Goal: Information Seeking & Learning: Learn about a topic

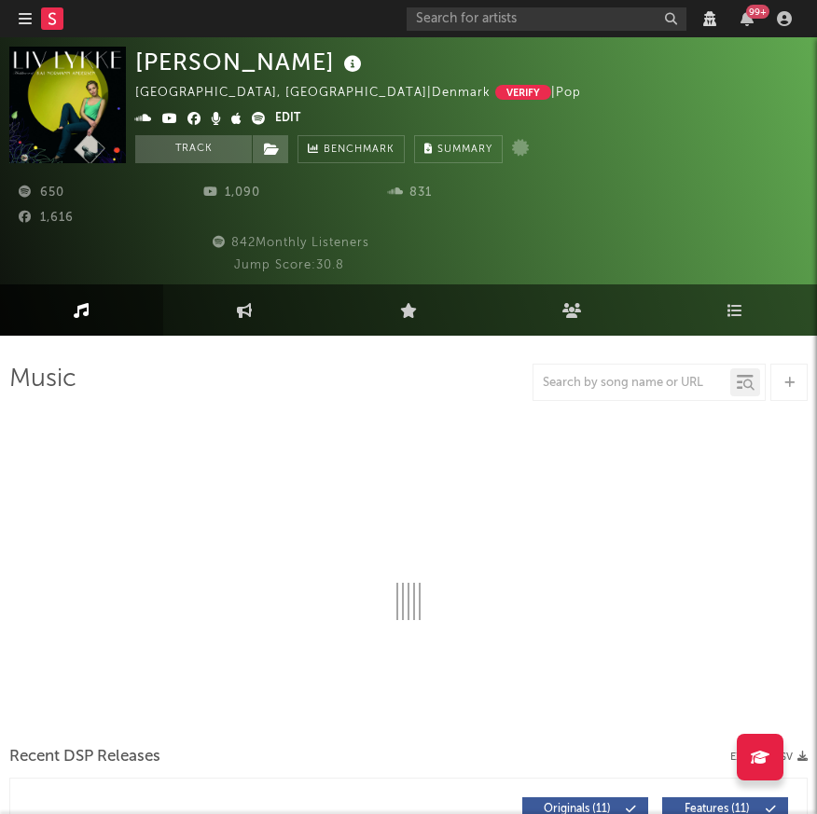
select select "View all"
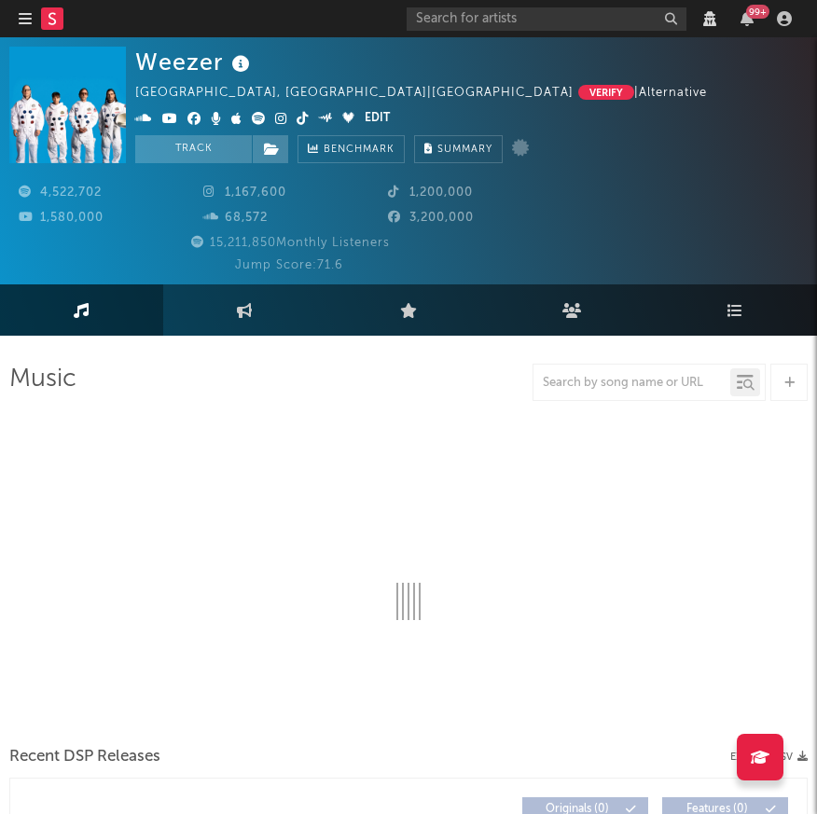
select select "View all"
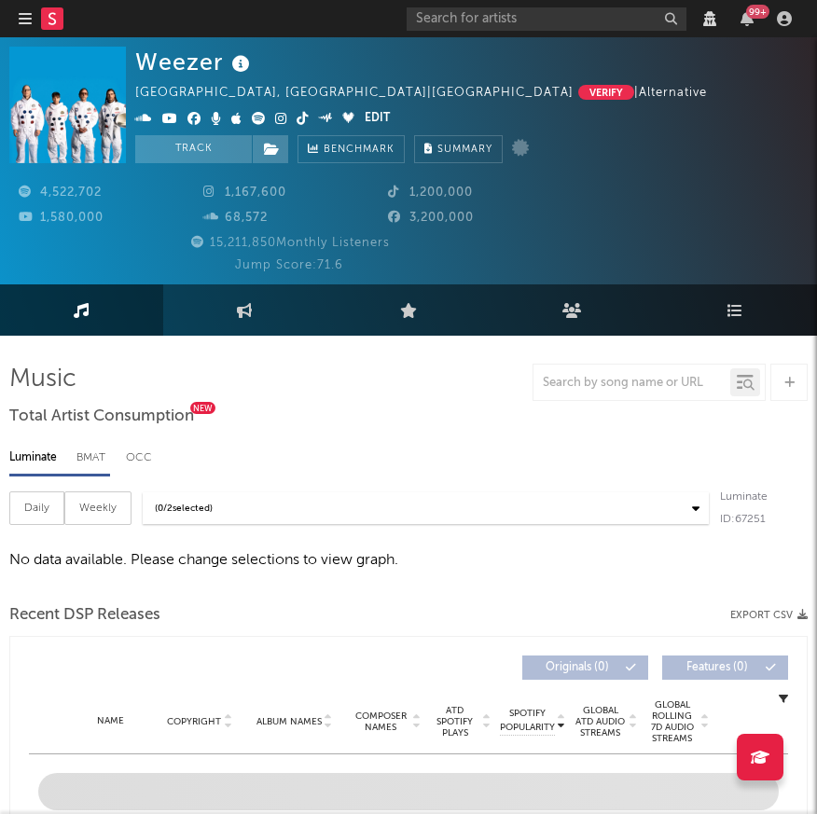
select select "View all"
select select "6m"
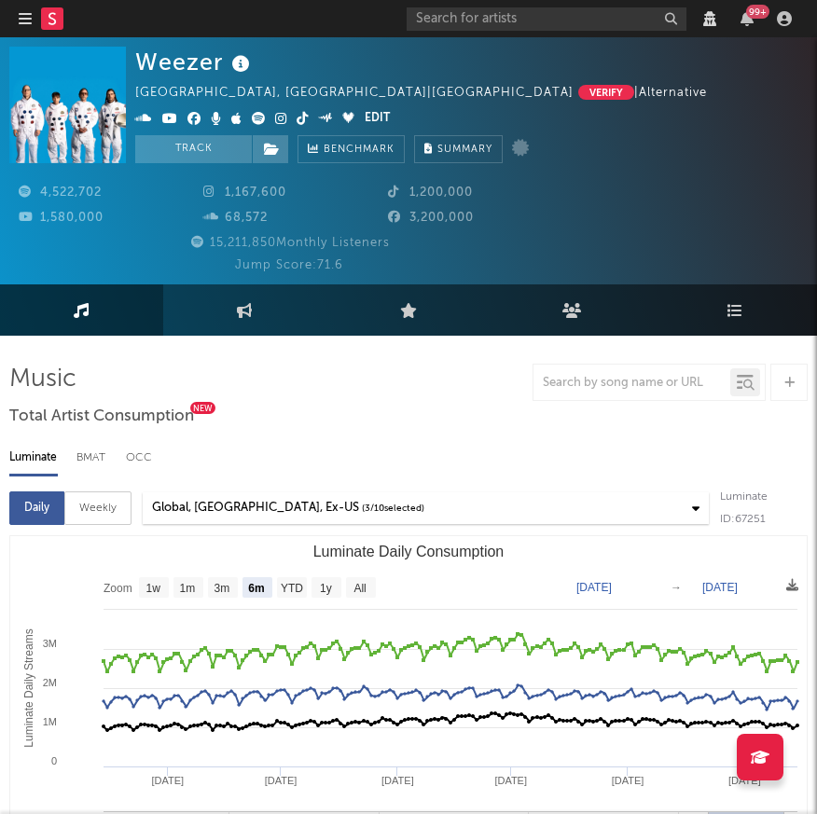
select select "View all"
select select "6m"
select select "View all"
select select "6m"
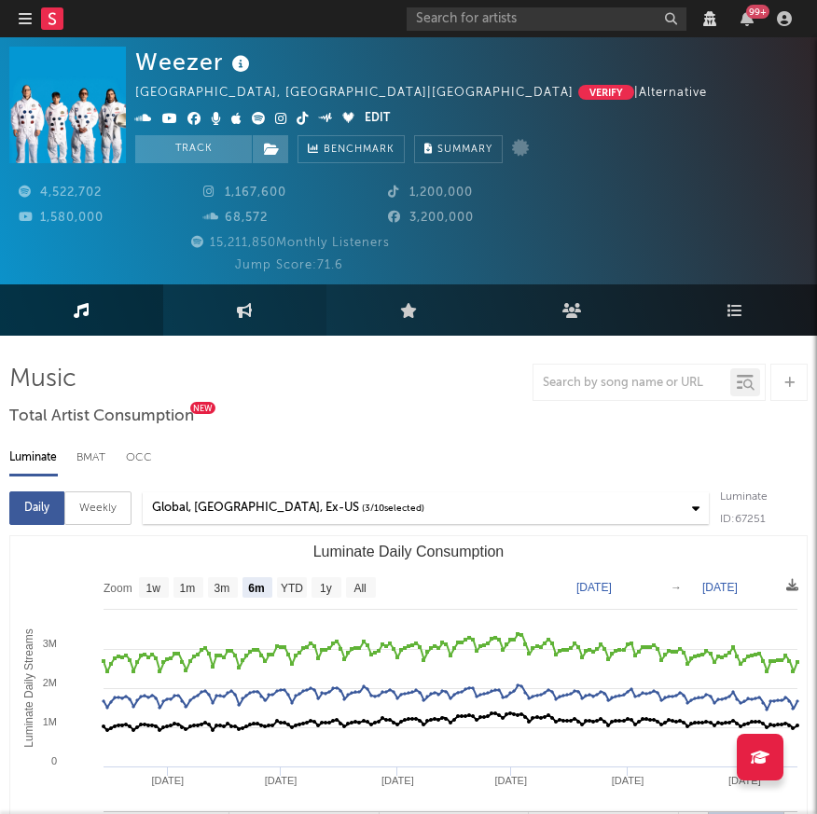
click at [243, 303] on icon at bounding box center [245, 310] width 16 height 15
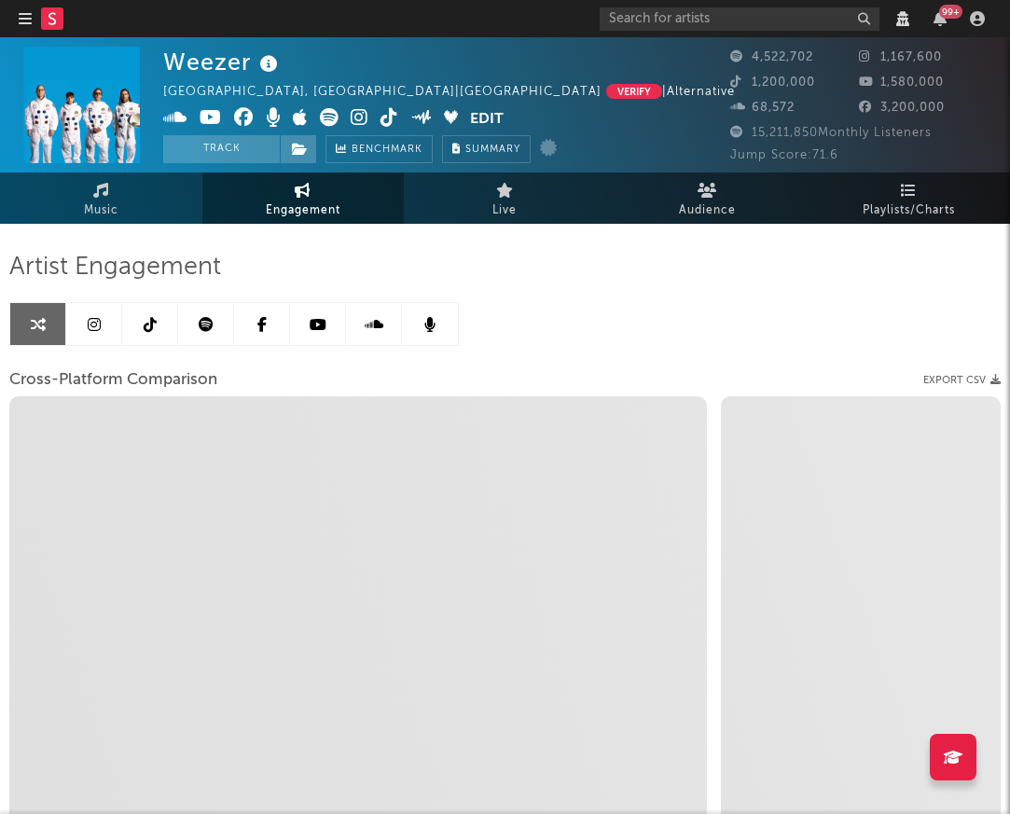
select select "1w"
click at [90, 324] on icon at bounding box center [94, 324] width 13 height 15
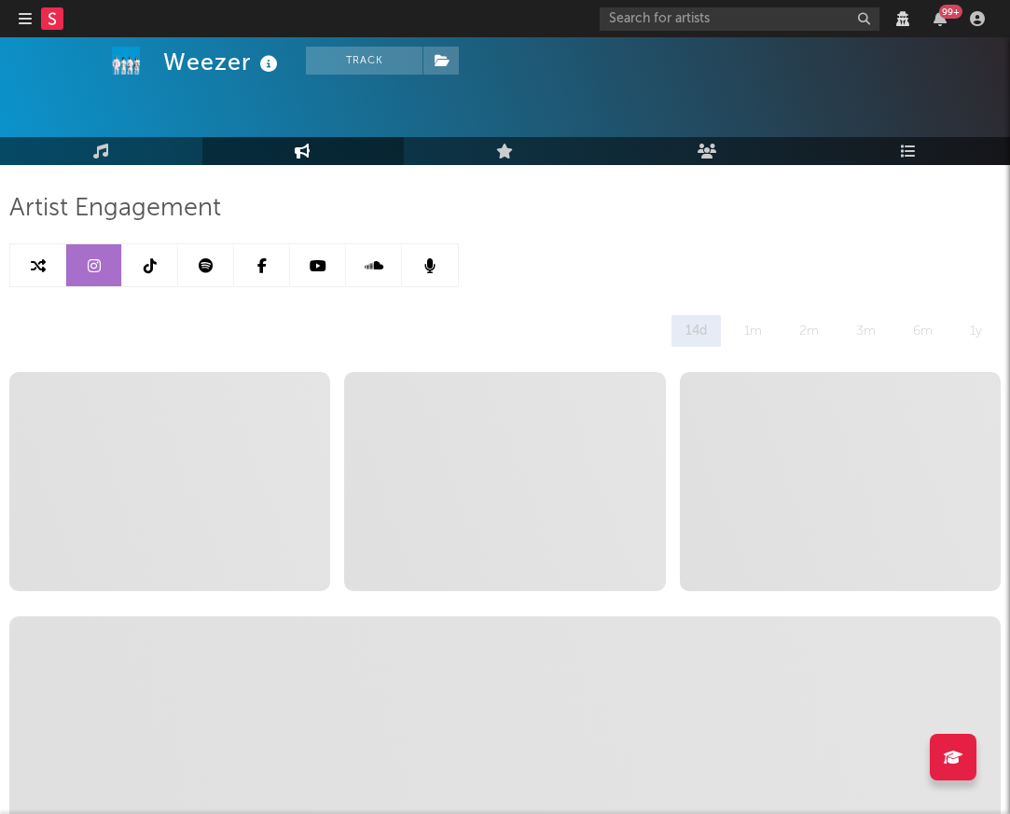
scroll to position [62, 0]
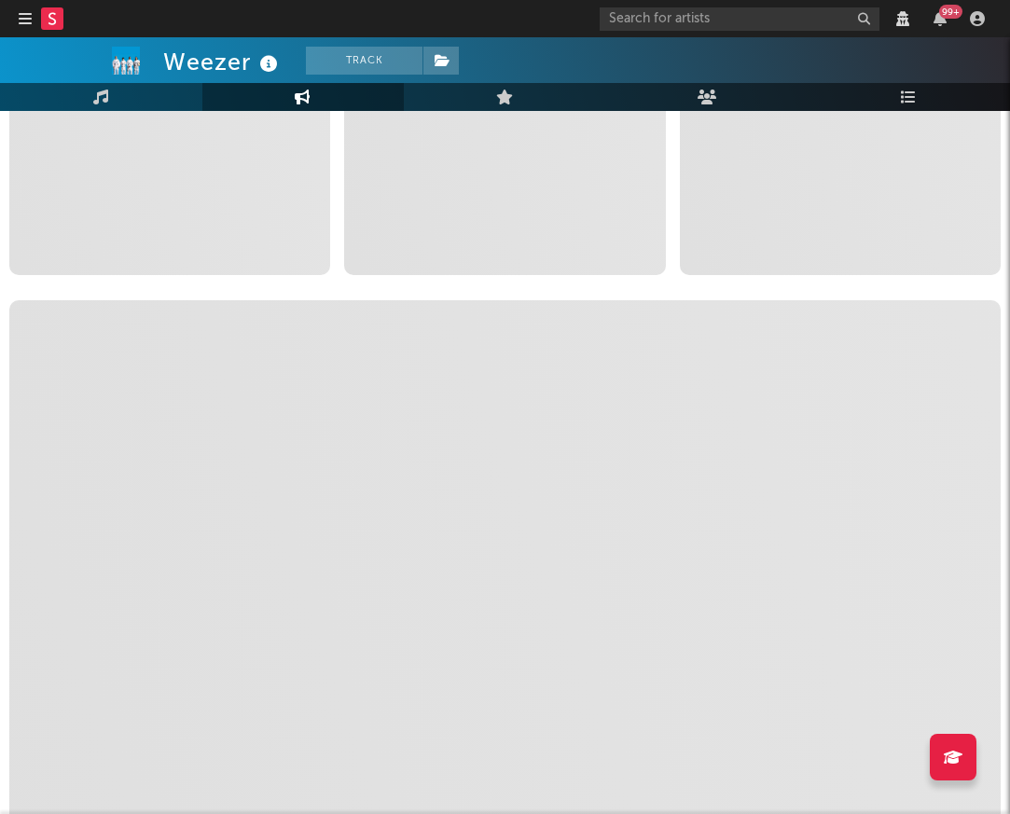
select select "6m"
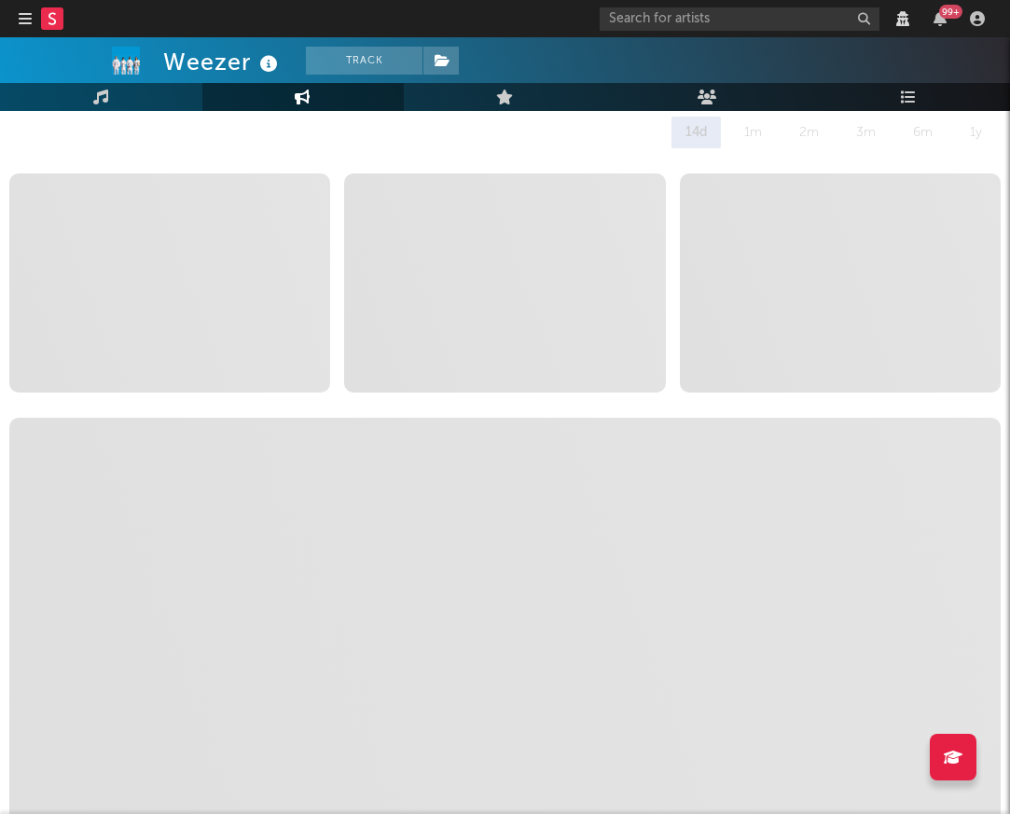
scroll to position [0, 0]
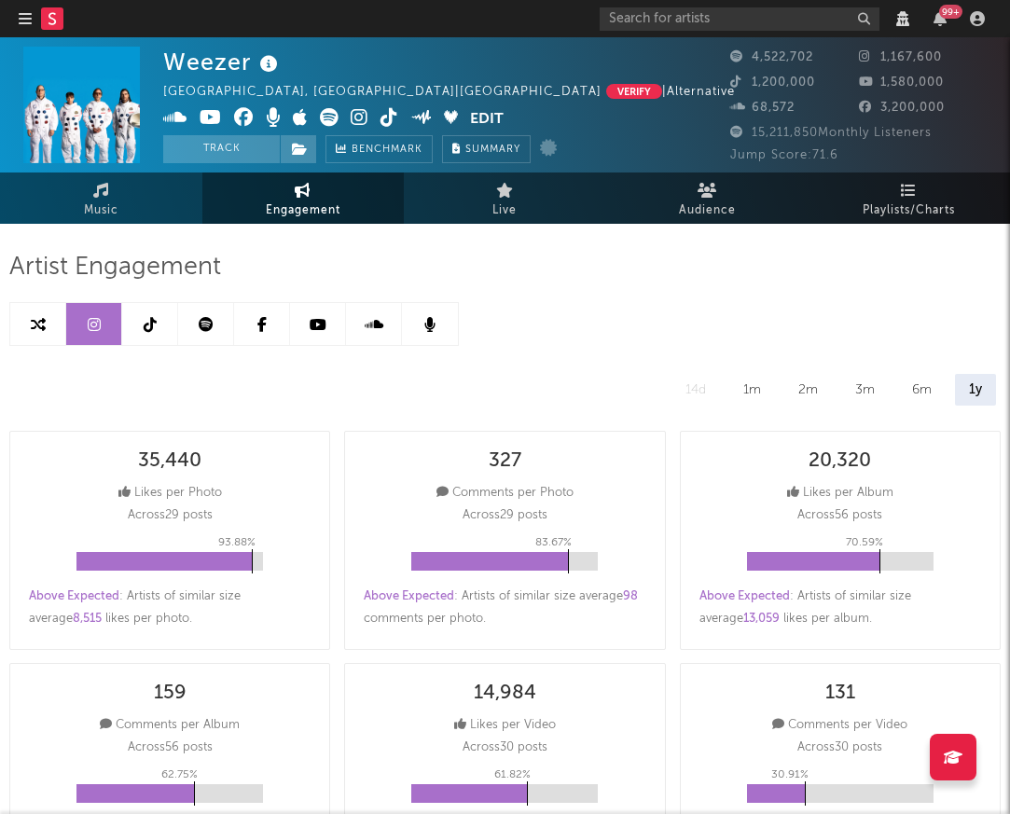
click at [206, 325] on icon at bounding box center [206, 324] width 15 height 15
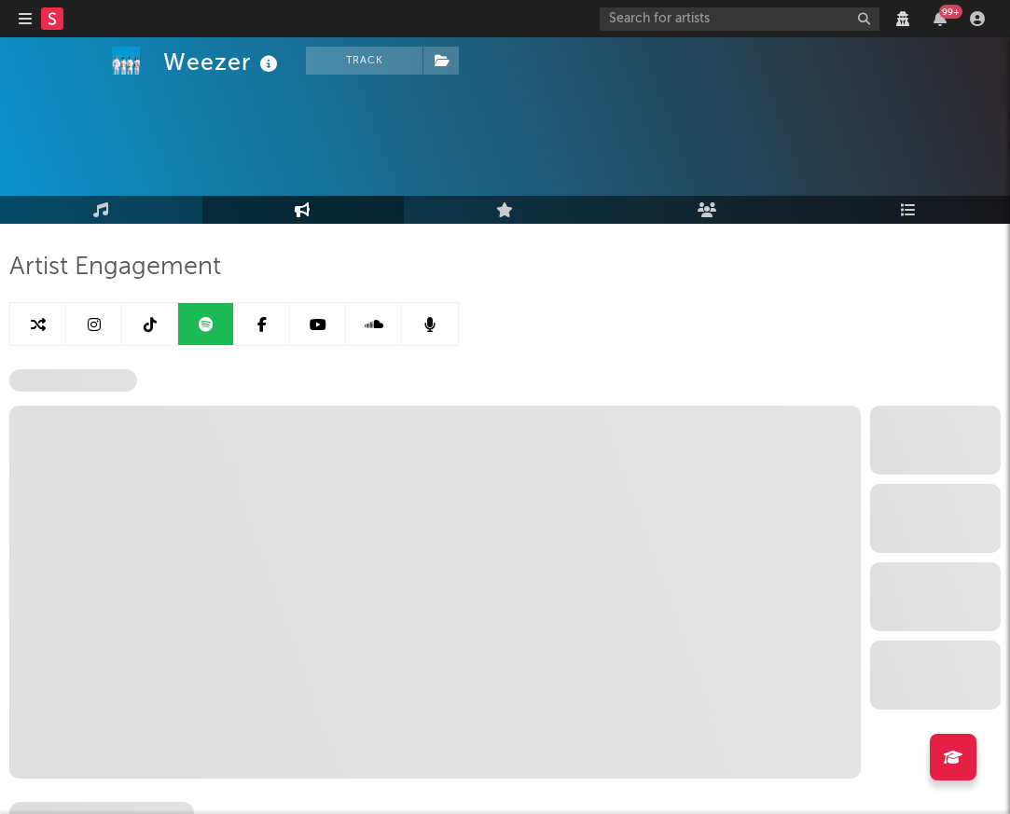
scroll to position [166, 0]
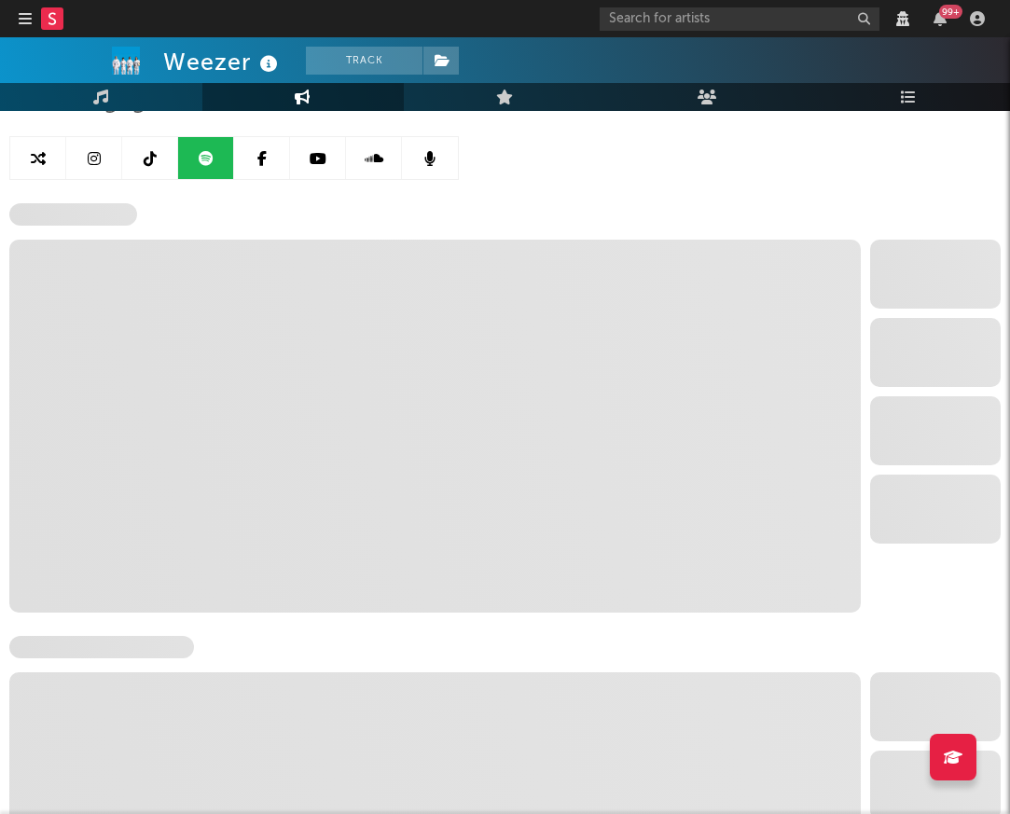
select select "6m"
select select "1w"
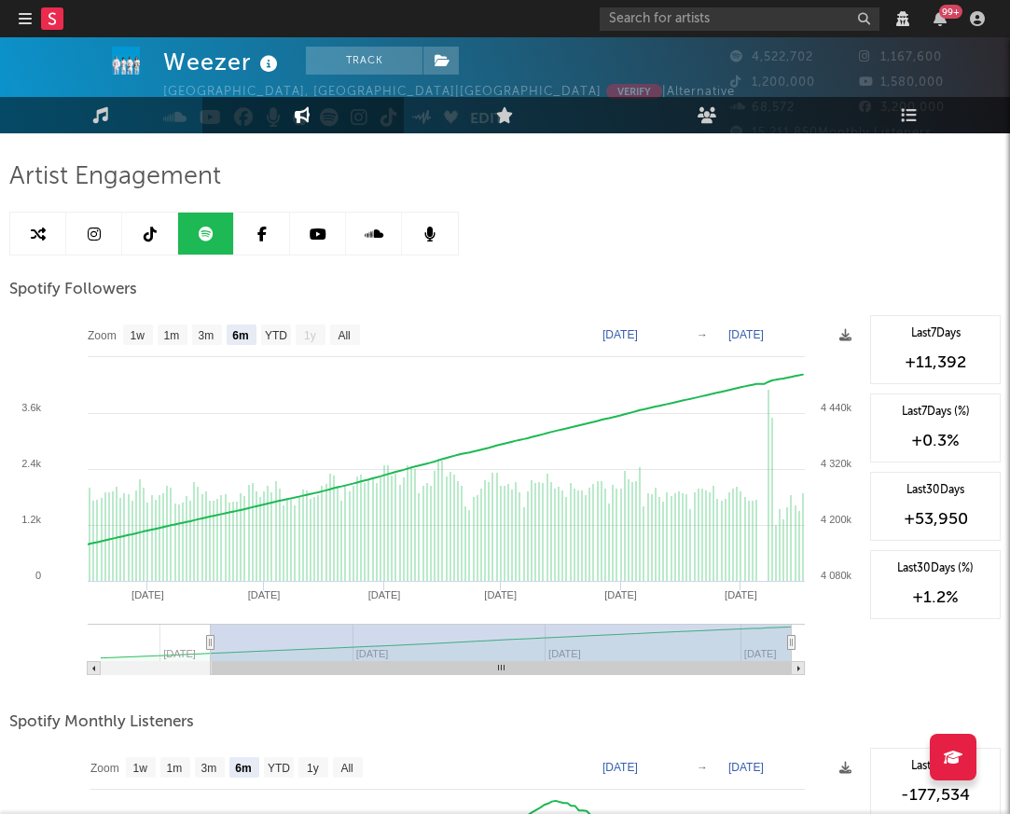
scroll to position [0, 0]
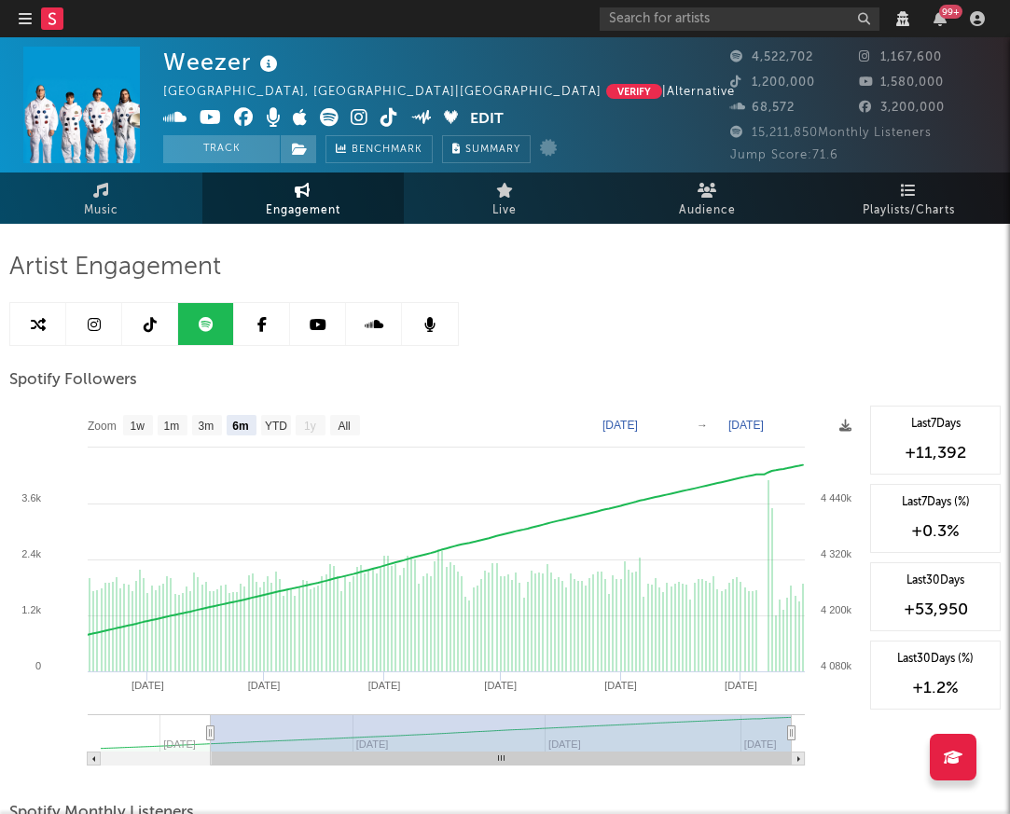
click at [94, 315] on link at bounding box center [94, 324] width 56 height 42
select select "6m"
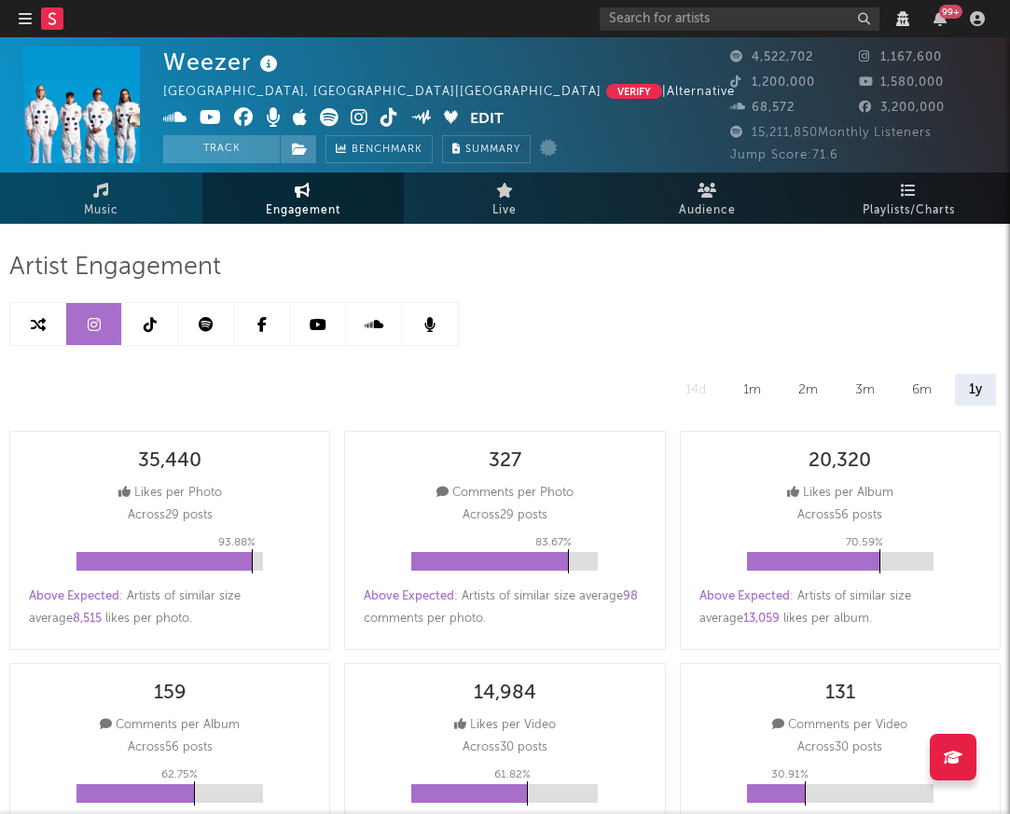
click at [141, 332] on link at bounding box center [150, 324] width 56 height 42
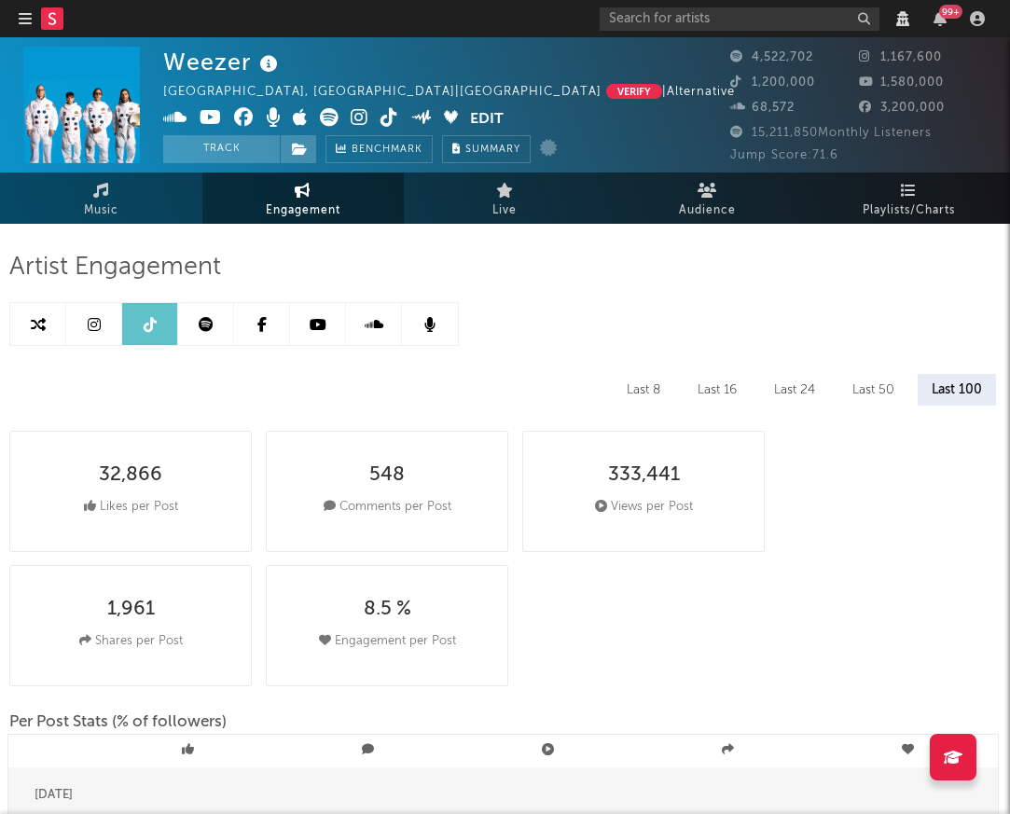
select select "6m"
click at [90, 191] on link "Music" at bounding box center [101, 198] width 202 height 51
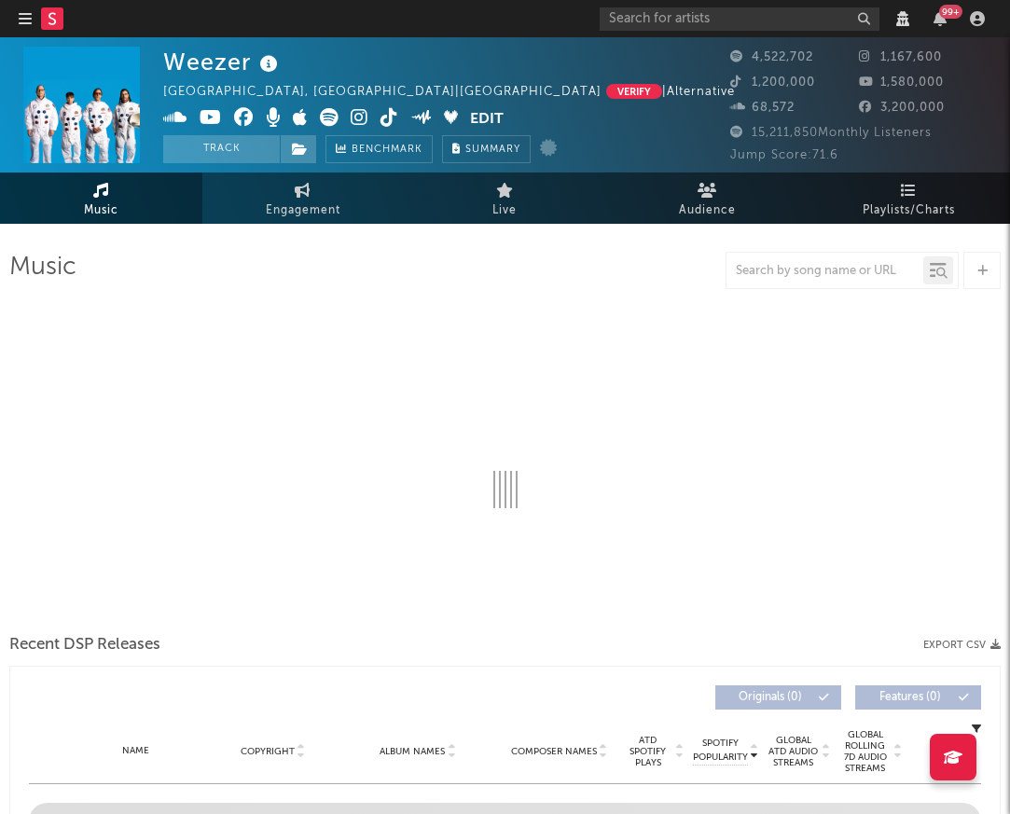
select select "View all"
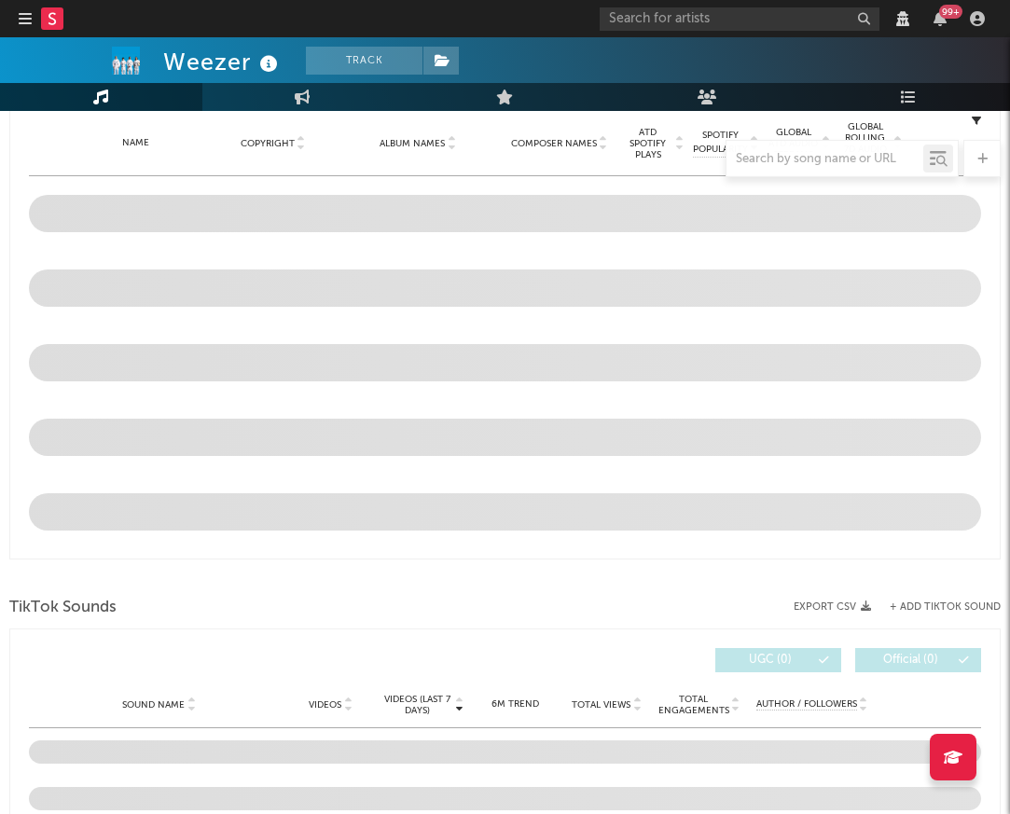
select select "View all"
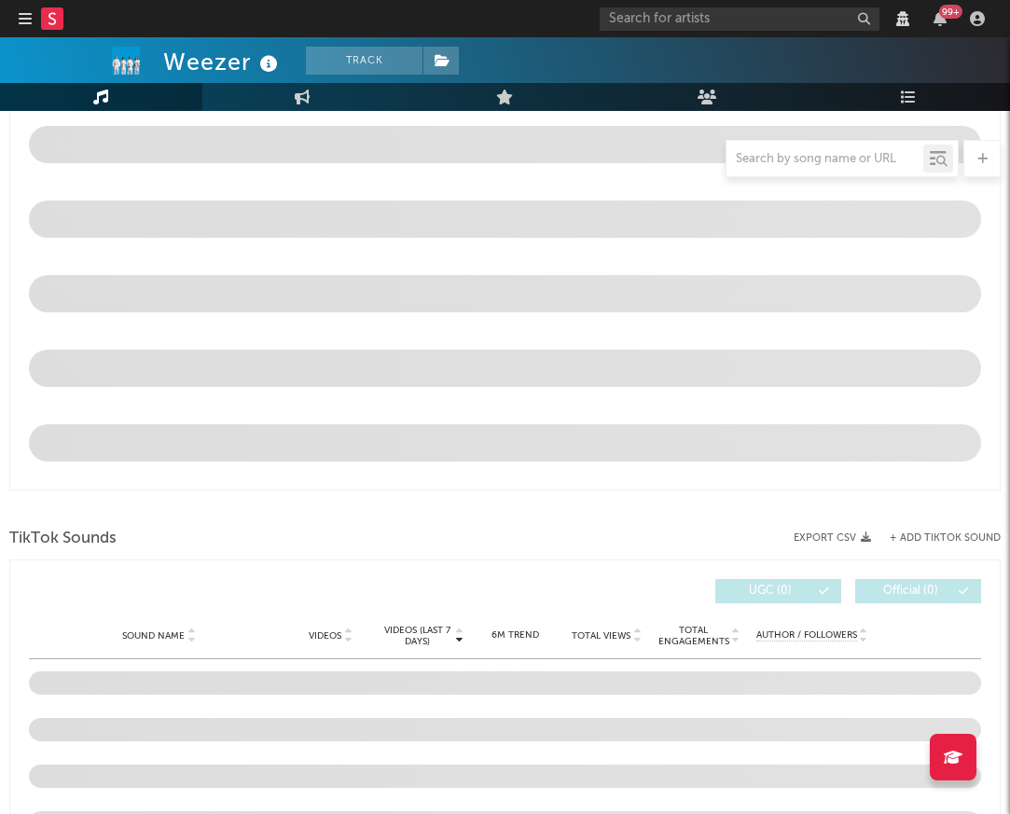
select select "View all"
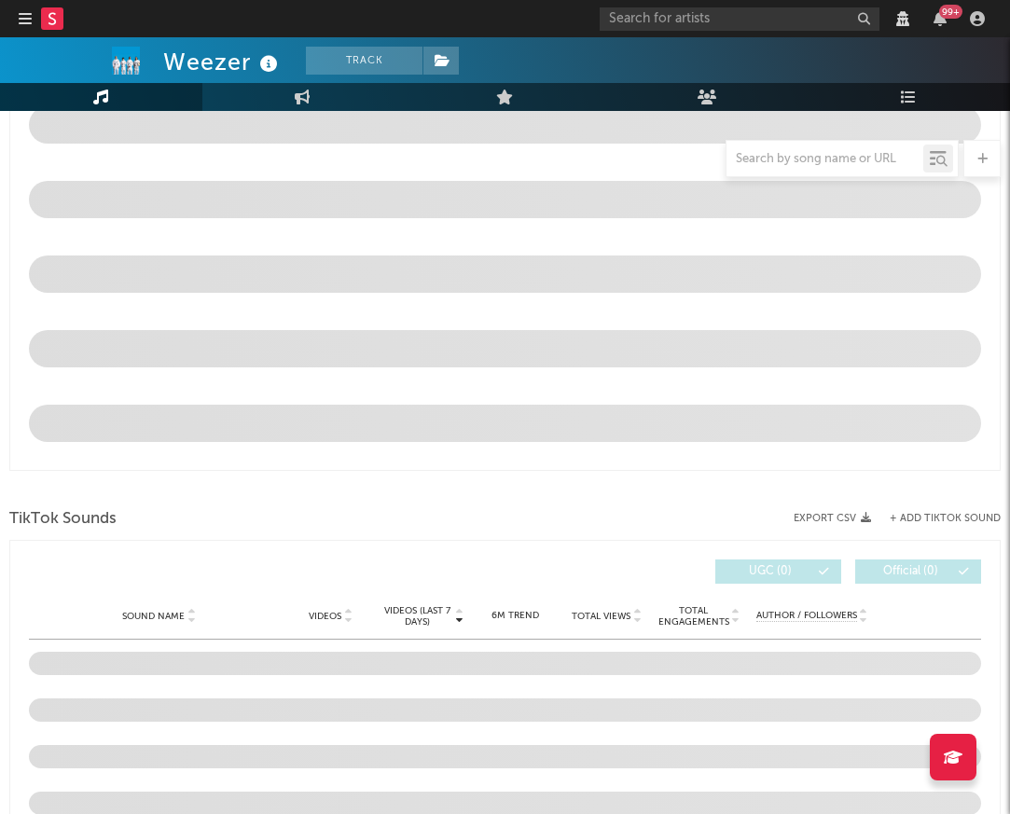
select select "View all"
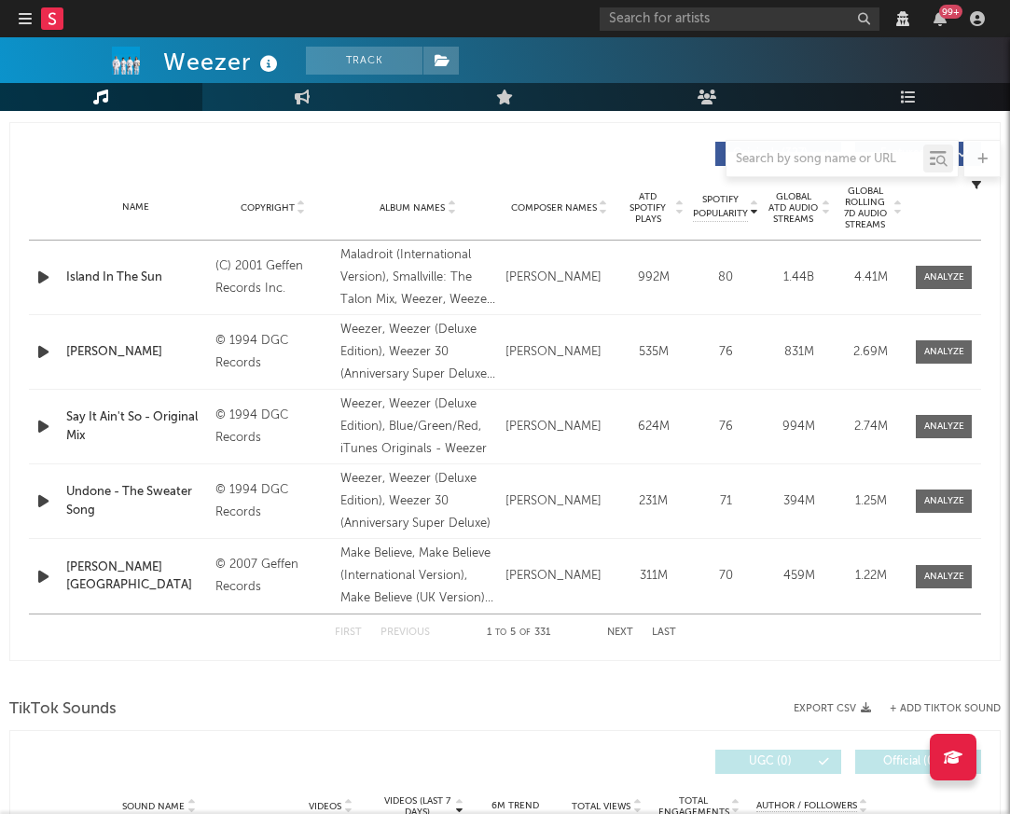
select select "6m"
select select "View all"
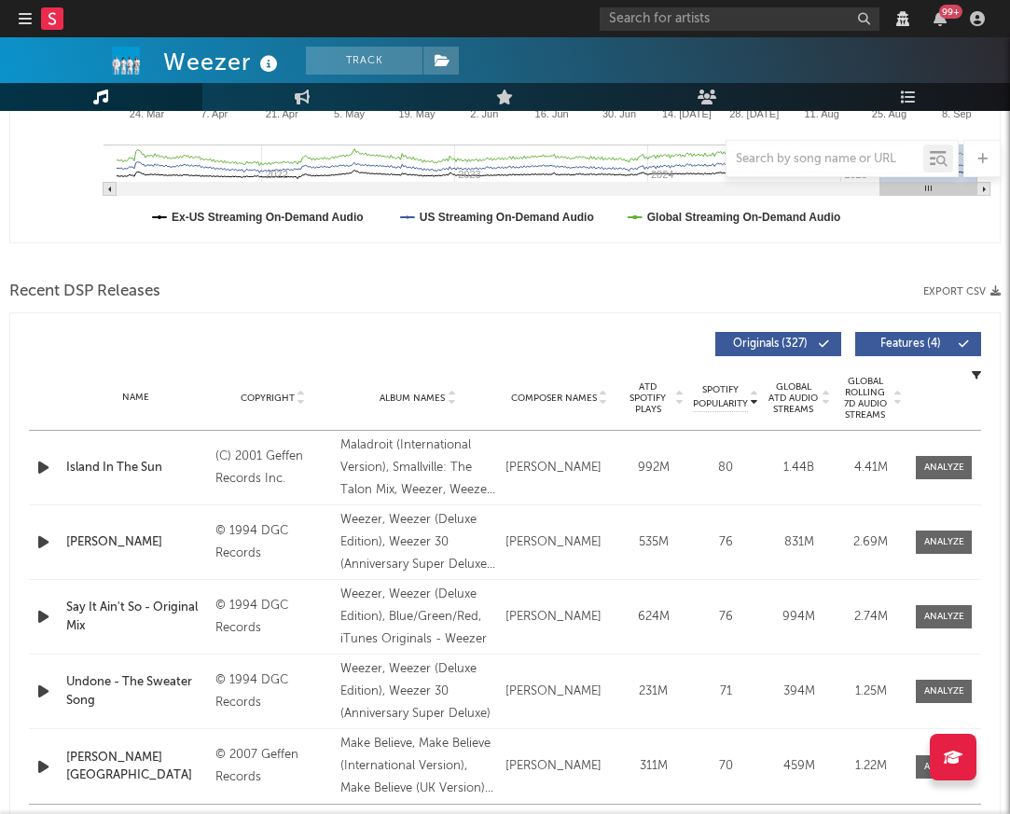
scroll to position [887, 0]
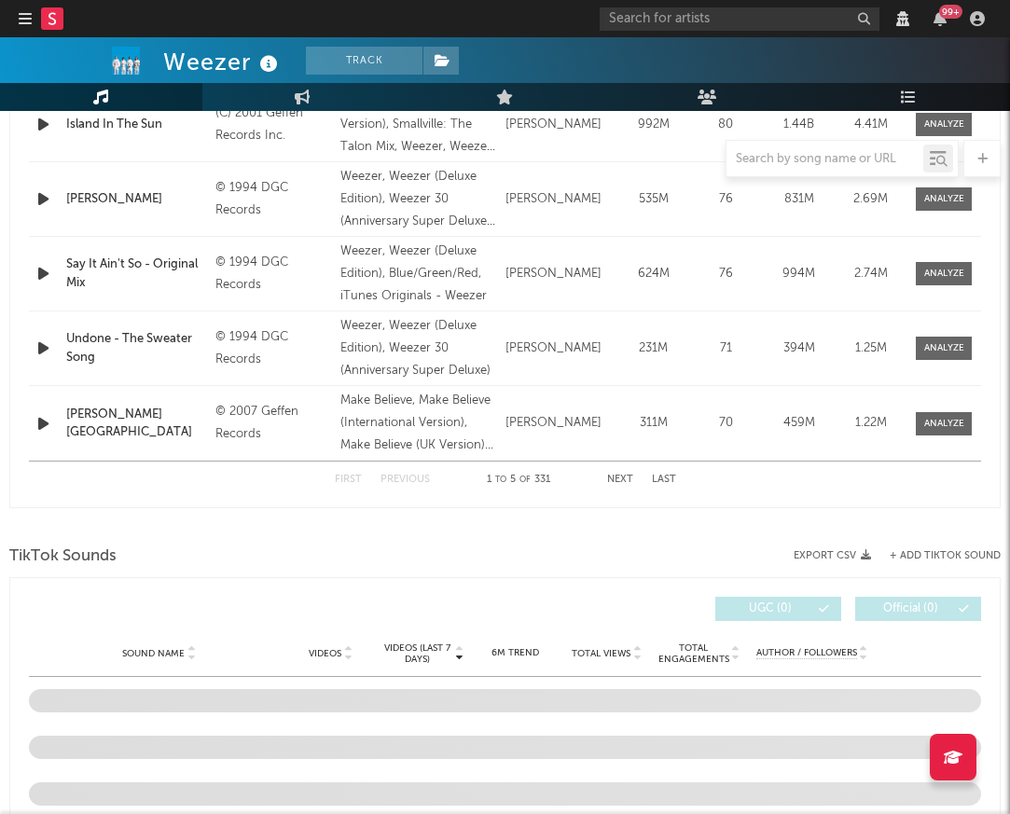
select select "View all"
select select "6m"
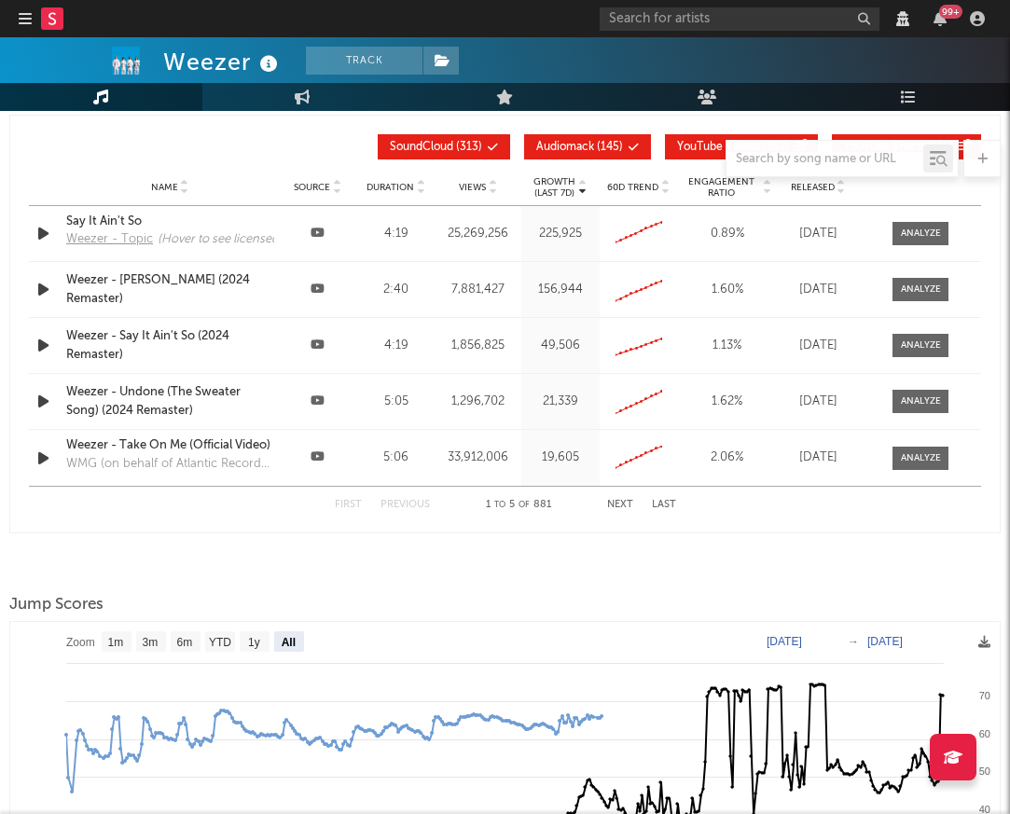
scroll to position [2537, 0]
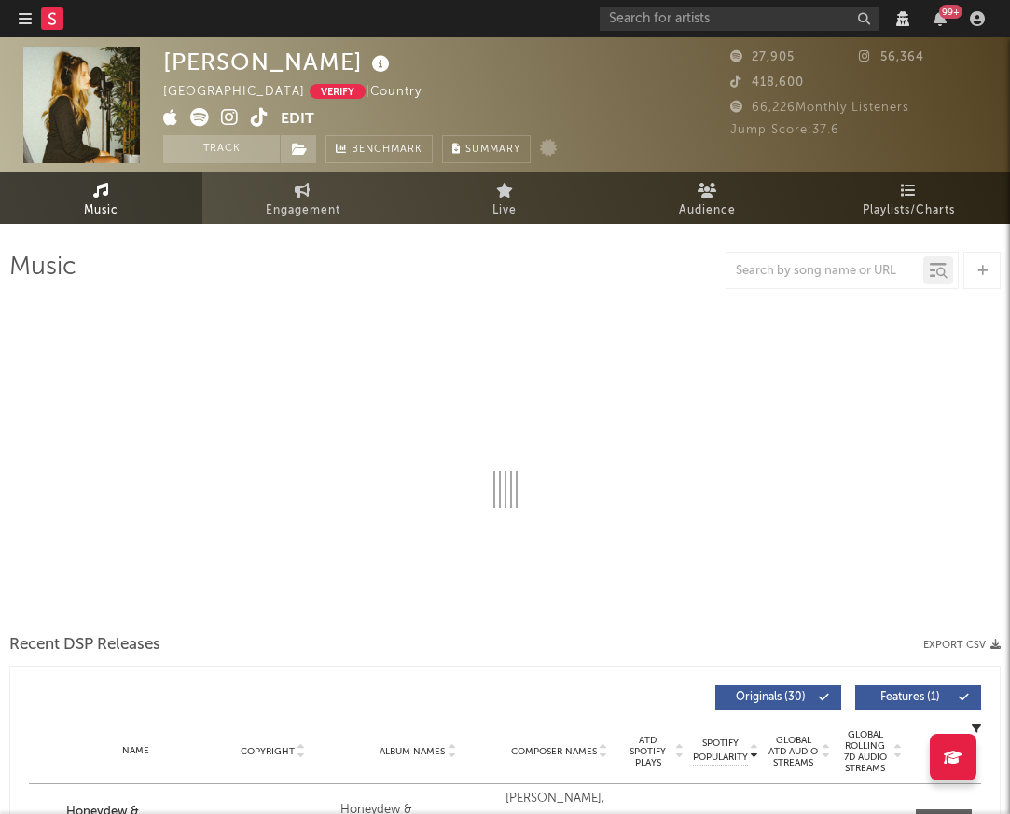
select select "View all"
select select "6m"
select select "View all"
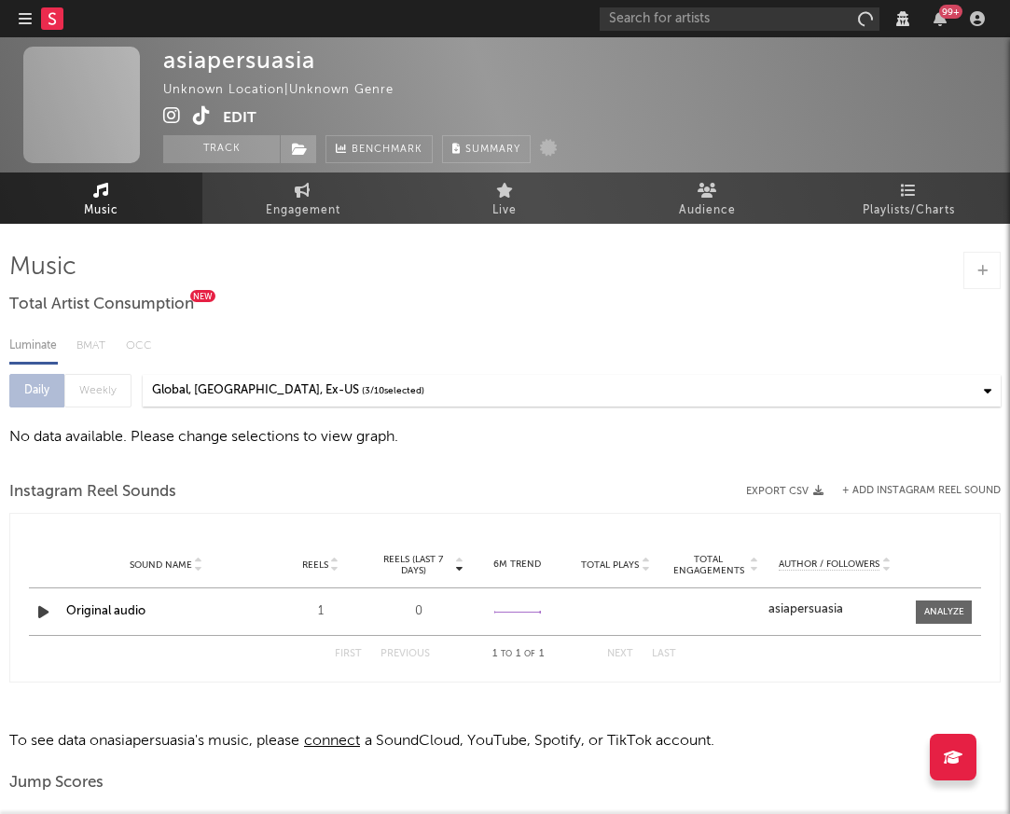
select select "View 1 month"
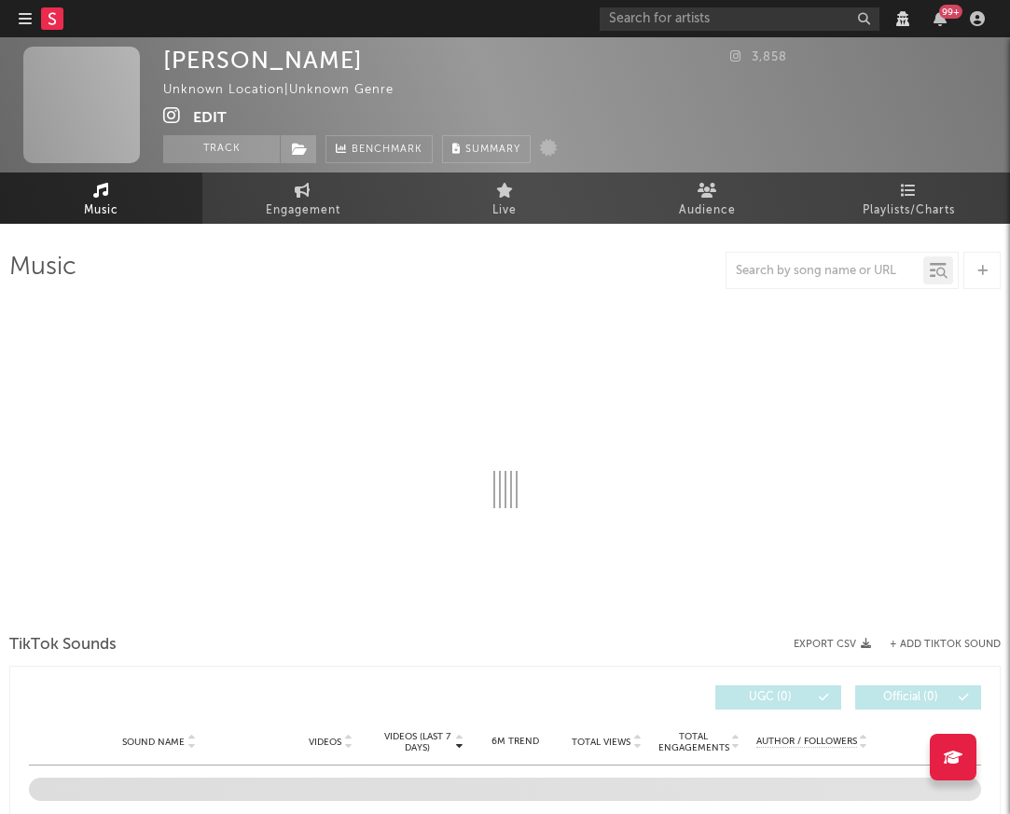
select select "View 1 month"
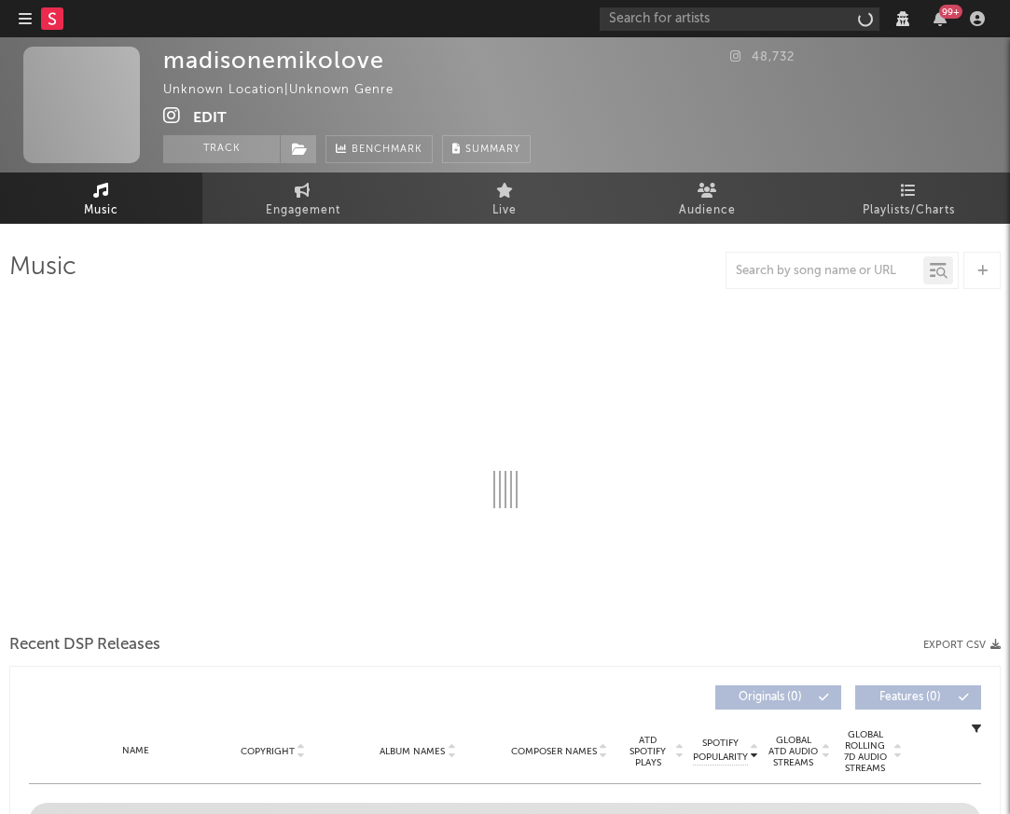
select select "View 1 month"
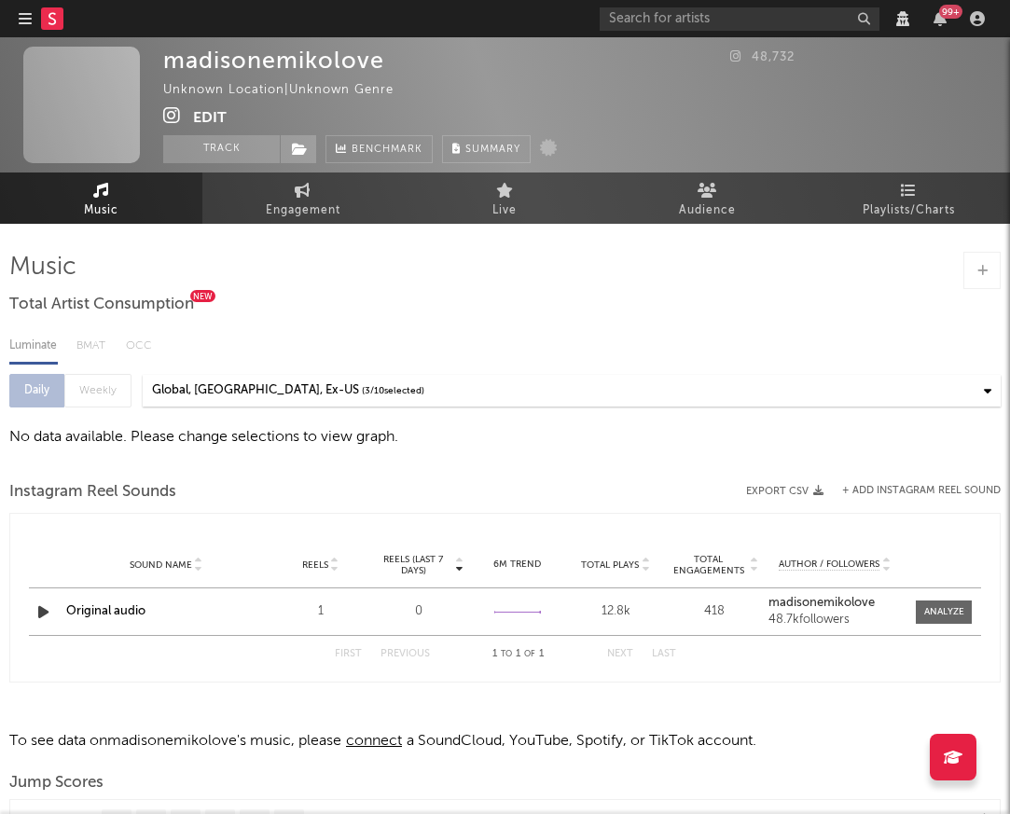
select select "View 1 month"
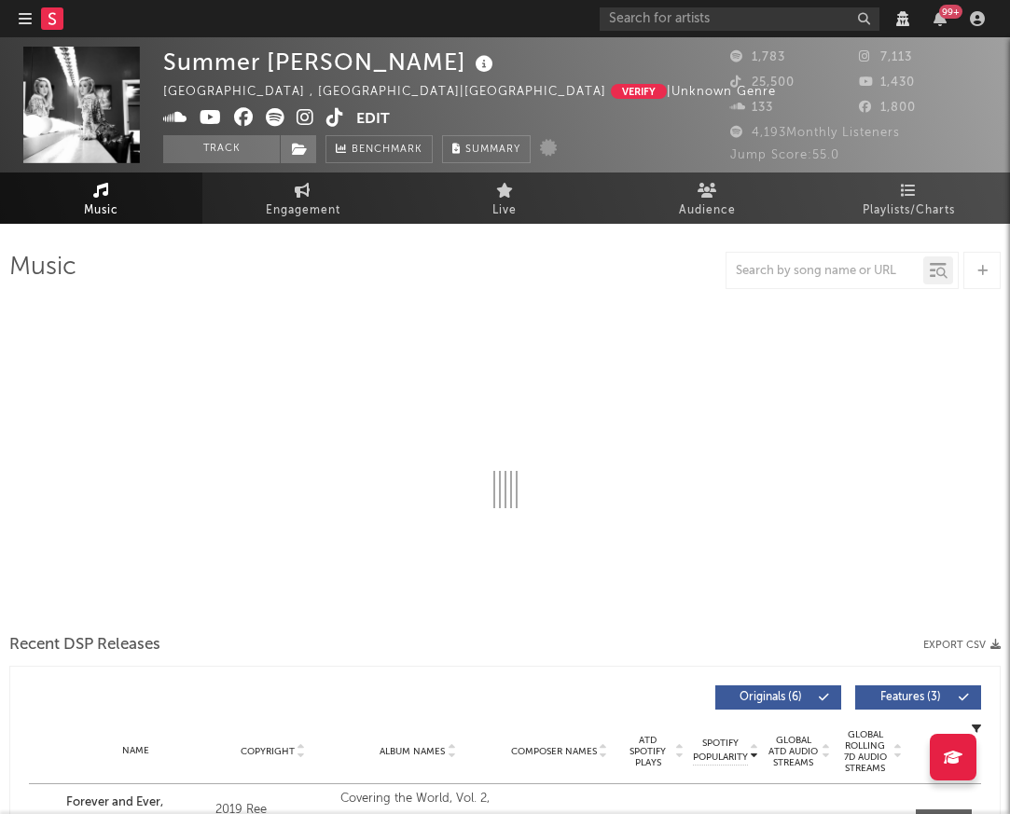
select select "6m"
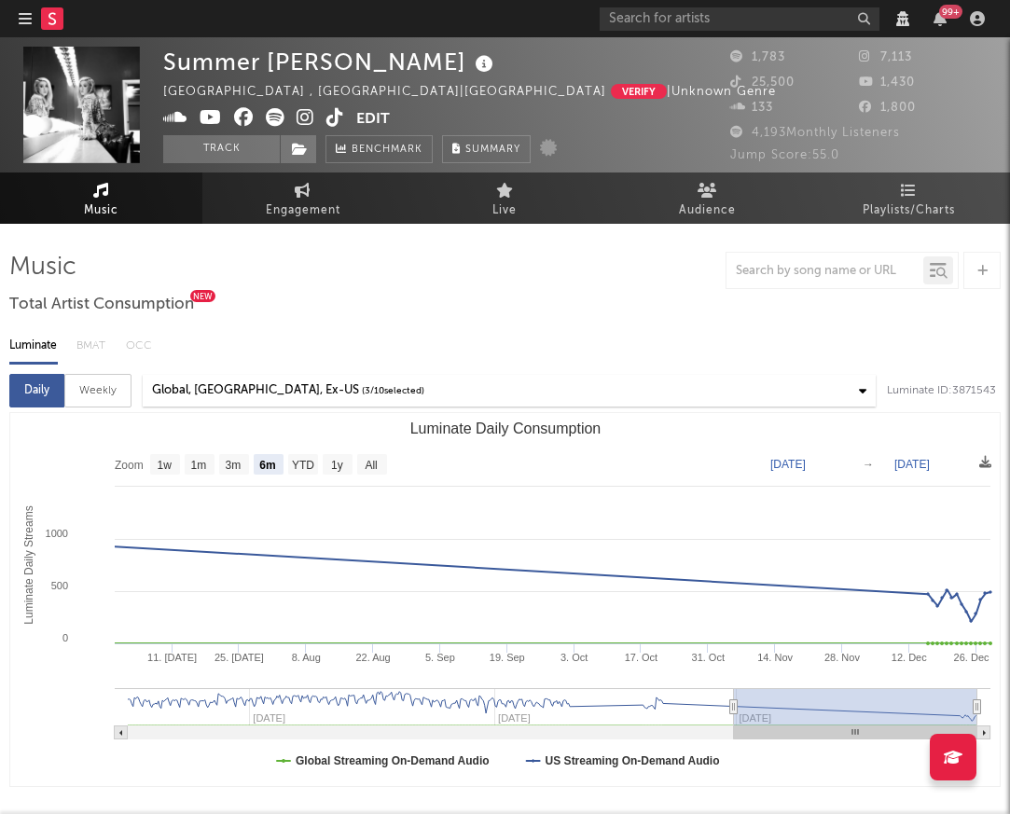
select select "View all"
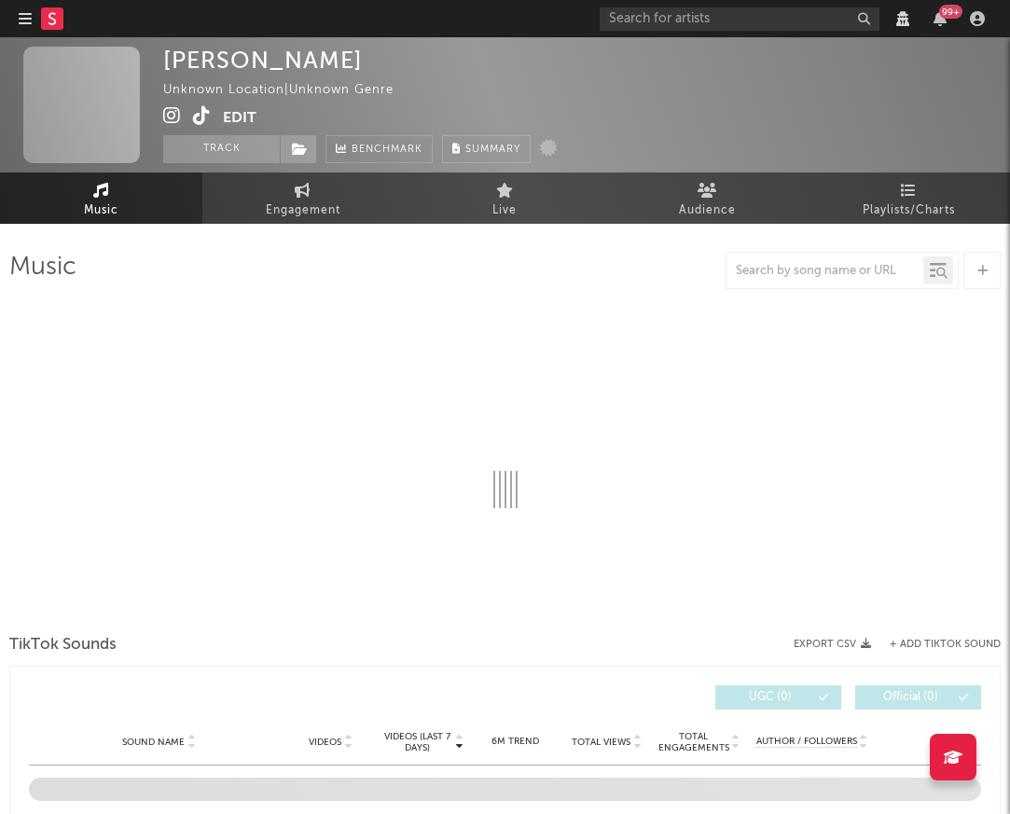
select select "View 1 month"
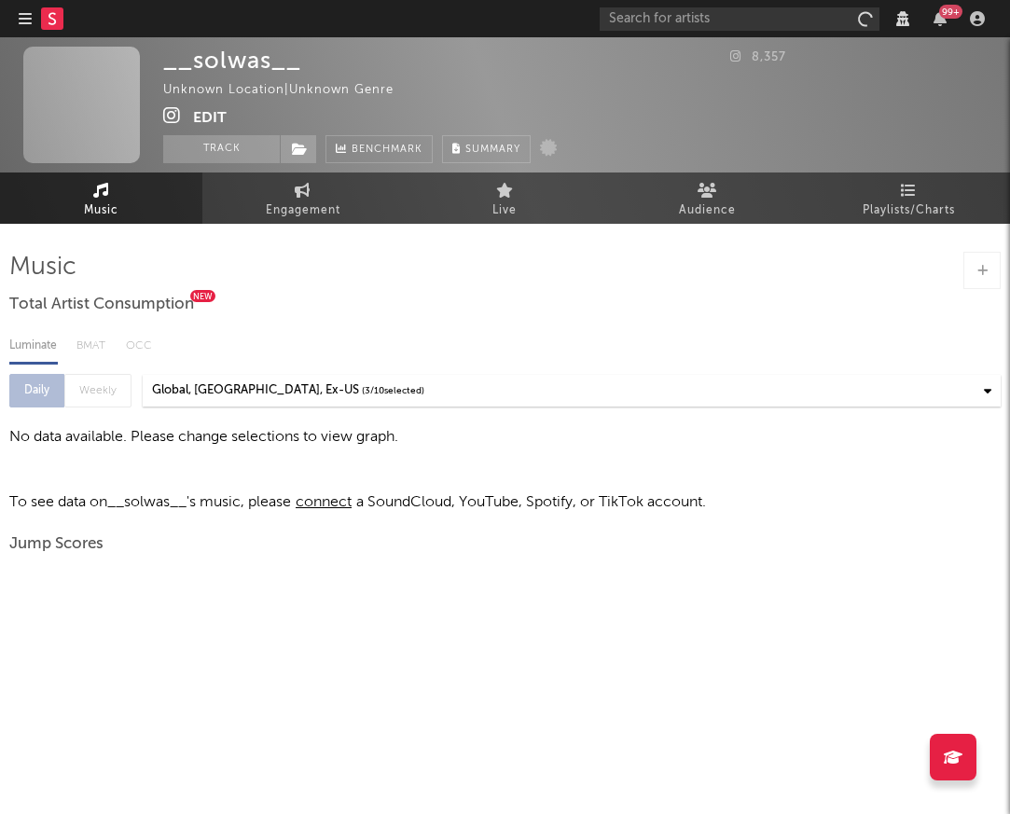
select select "View 1 month"
